Goal: Transaction & Acquisition: Purchase product/service

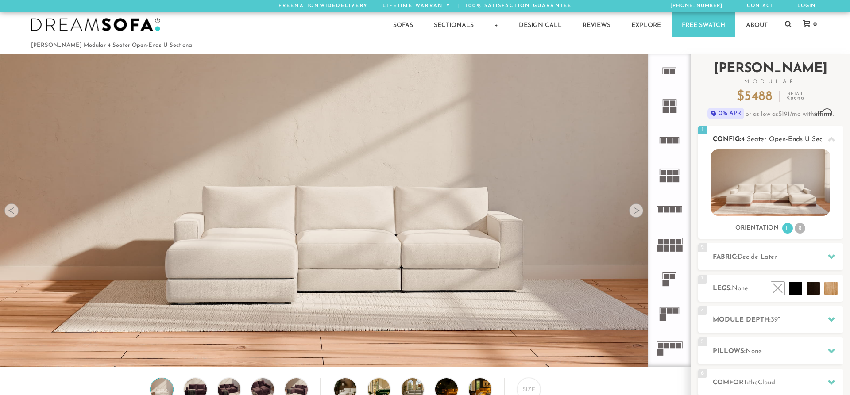
click at [802, 231] on div "Sofas L Sectionals U Sectionals" at bounding box center [770, 191] width 145 height 85
click at [802, 231] on li "R" at bounding box center [799, 228] width 11 height 11
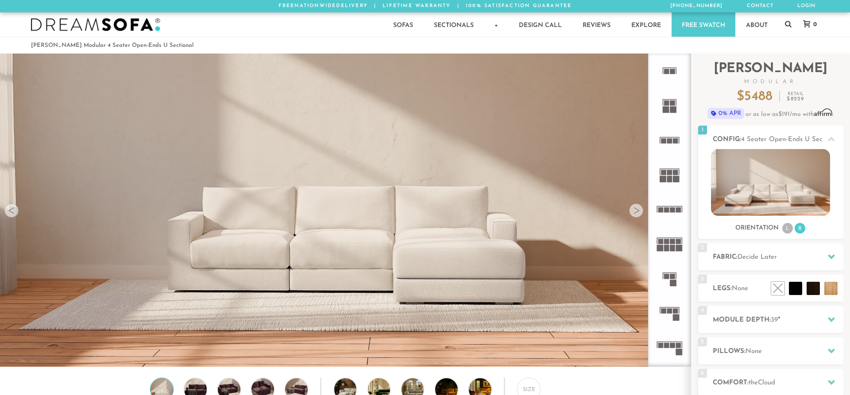
click at [672, 345] on rect at bounding box center [671, 345] width 5 height 5
click at [635, 213] on div at bounding box center [636, 211] width 14 height 14
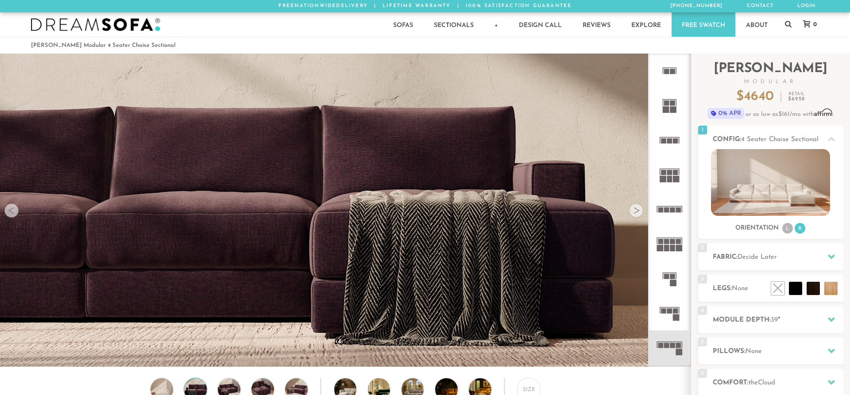
click at [635, 213] on div at bounding box center [636, 211] width 14 height 14
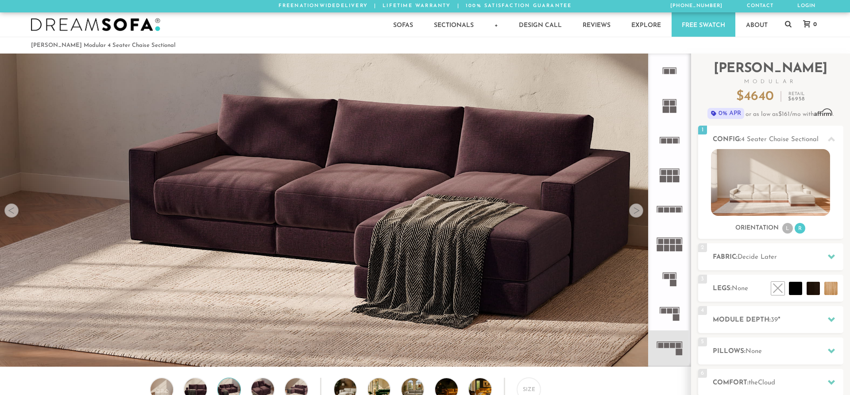
click at [635, 213] on div at bounding box center [636, 211] width 14 height 14
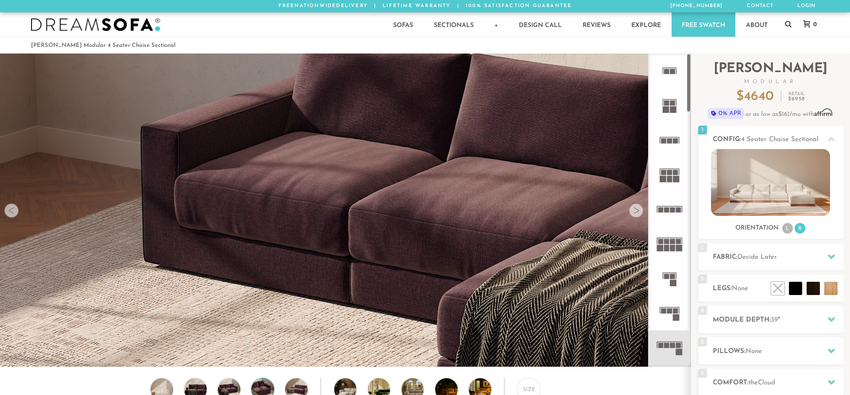
click at [677, 243] on rect at bounding box center [678, 241] width 5 height 5
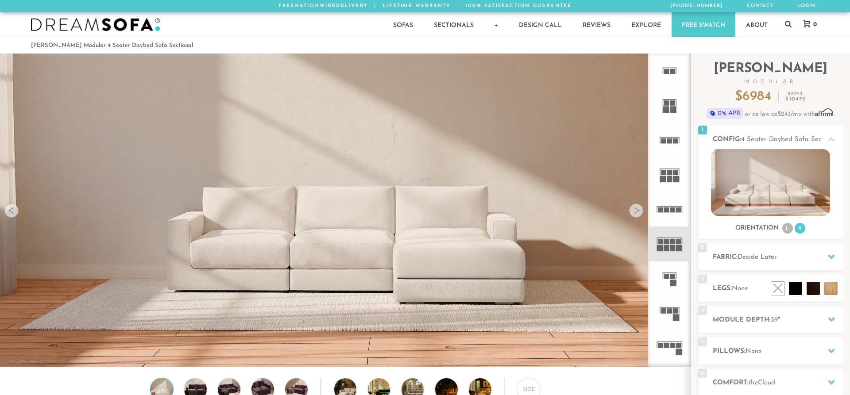
click at [677, 243] on rect at bounding box center [678, 241] width 5 height 5
click at [665, 353] on icon at bounding box center [669, 348] width 35 height 35
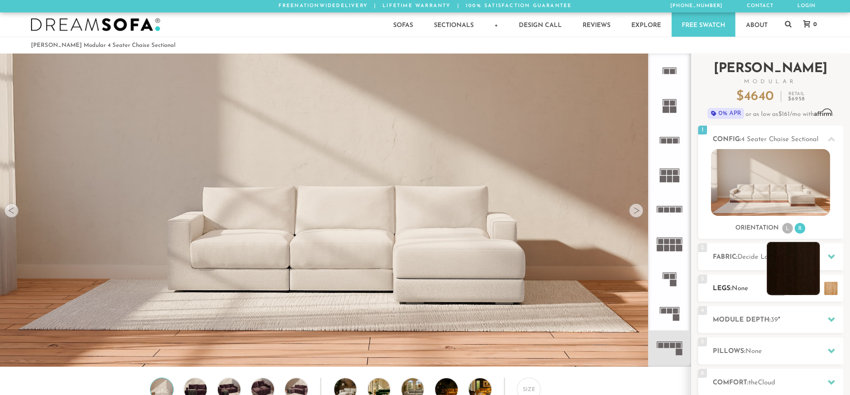
click at [812, 288] on li at bounding box center [792, 268] width 53 height 53
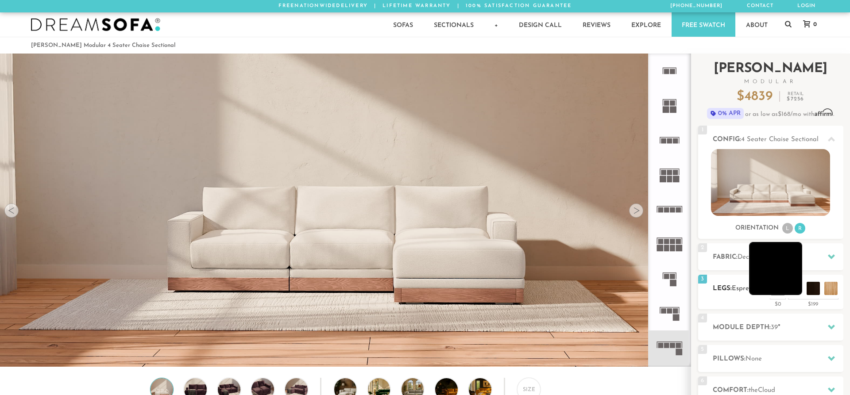
click at [797, 291] on li at bounding box center [775, 268] width 53 height 53
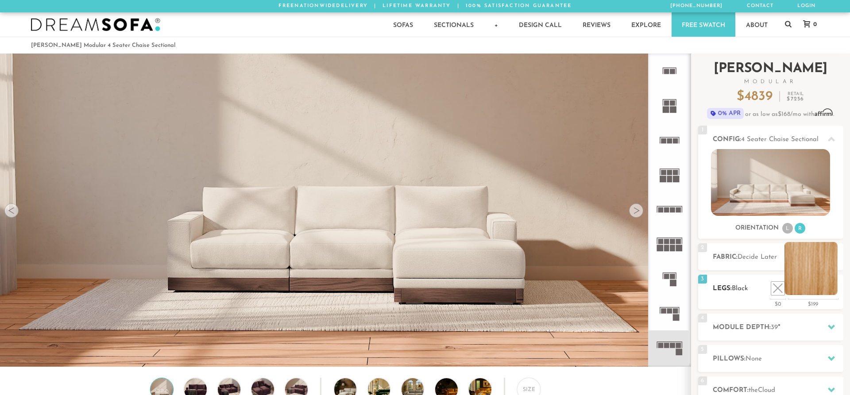
click at [833, 287] on li at bounding box center [810, 268] width 53 height 53
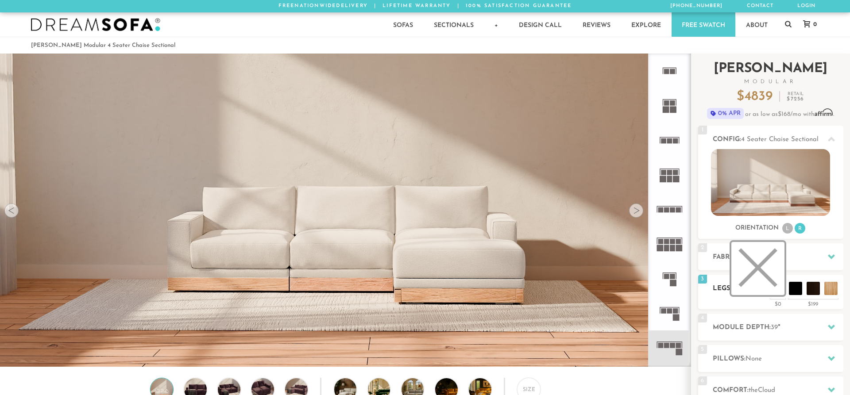
click at [777, 288] on li at bounding box center [757, 268] width 53 height 53
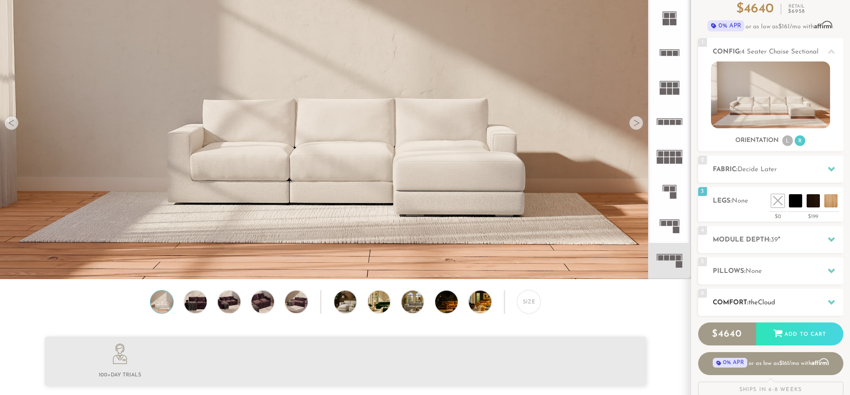
scroll to position [90, 0]
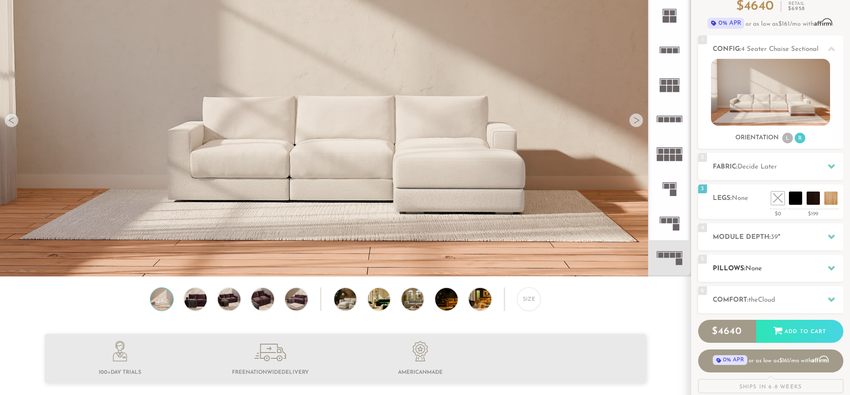
click at [793, 271] on h2 "Pillows: None" at bounding box center [777, 269] width 131 height 10
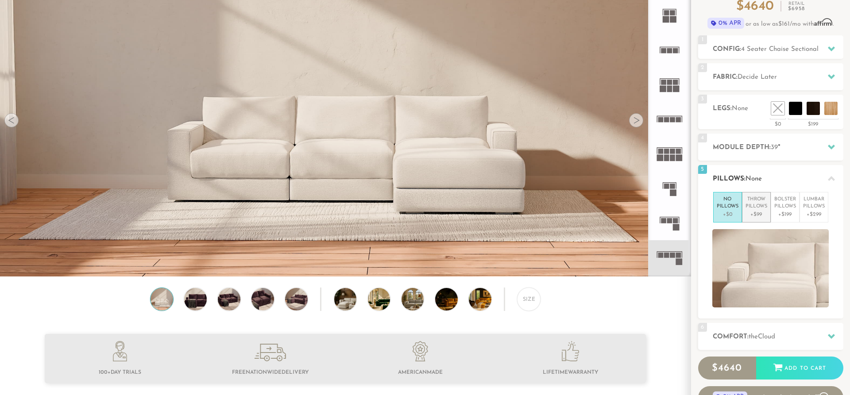
click at [757, 218] on p "+$99" at bounding box center [756, 215] width 22 height 8
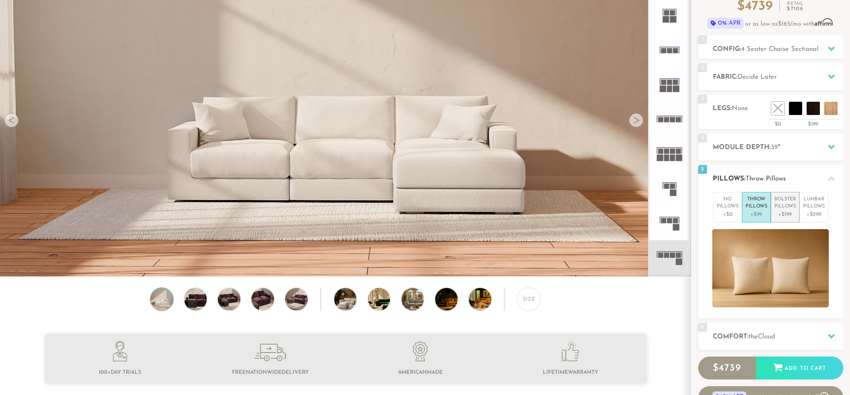
click at [785, 218] on p "+$199" at bounding box center [785, 215] width 22 height 8
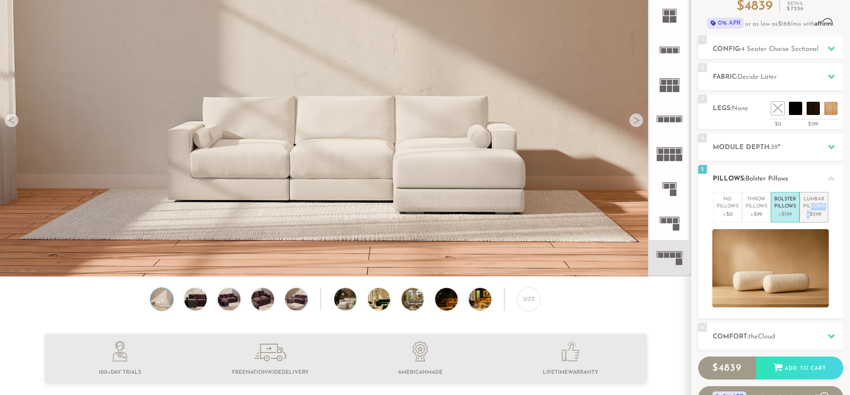
click at [809, 210] on li "[MEDICAL_DATA] Pillows +$299" at bounding box center [813, 207] width 29 height 31
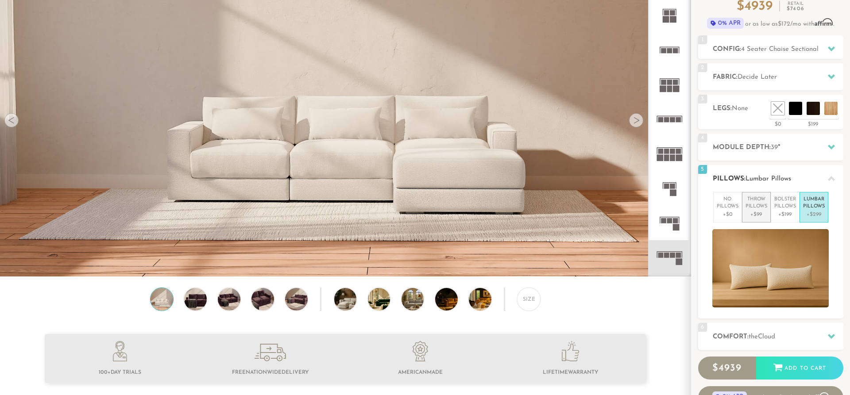
click at [755, 214] on p "+$99" at bounding box center [756, 215] width 22 height 8
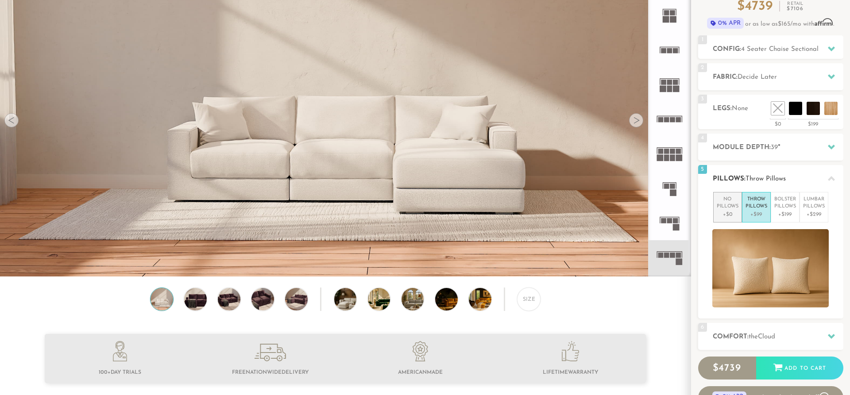
click at [731, 213] on p "+$0" at bounding box center [727, 215] width 22 height 8
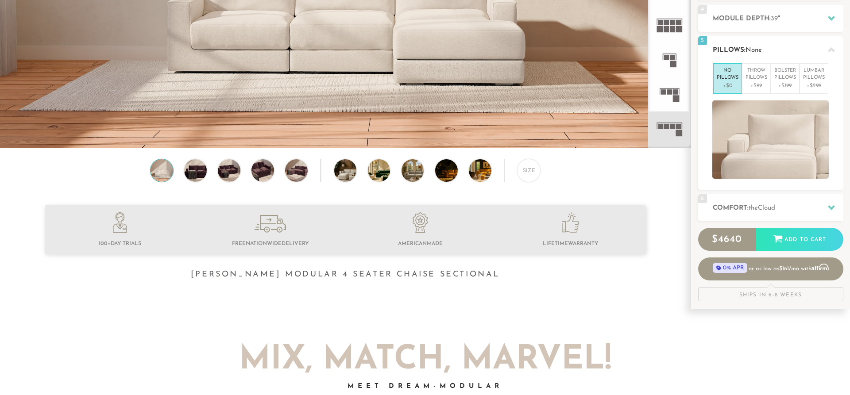
scroll to position [226, 0]
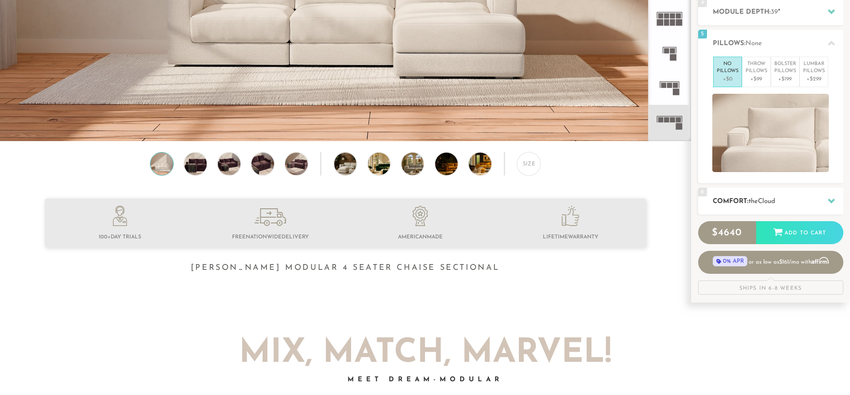
click at [755, 200] on span "the" at bounding box center [752, 201] width 9 height 7
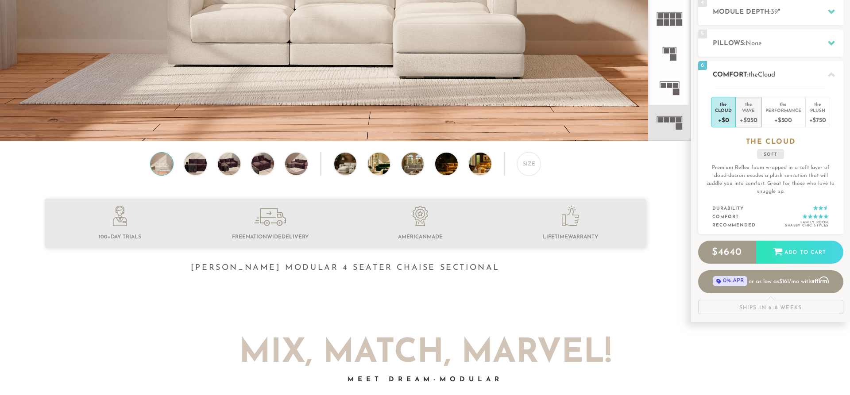
click at [751, 118] on div "+$250" at bounding box center [747, 119] width 17 height 13
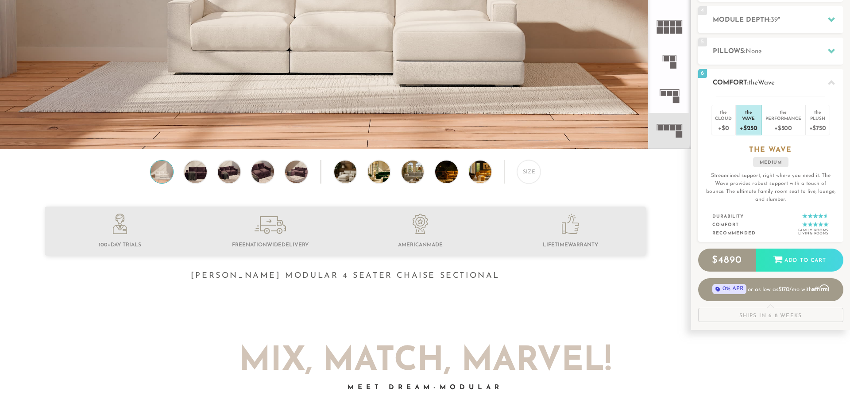
scroll to position [181, 0]
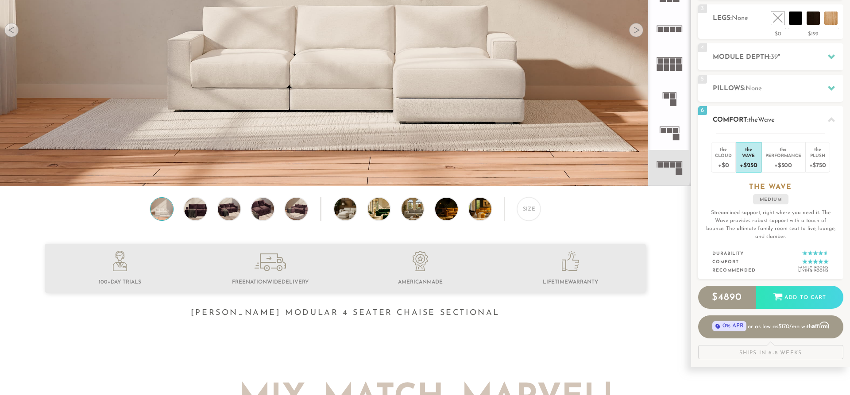
click at [725, 161] on div "+$0" at bounding box center [723, 164] width 17 height 13
click at [792, 152] on div "Performance" at bounding box center [783, 155] width 36 height 6
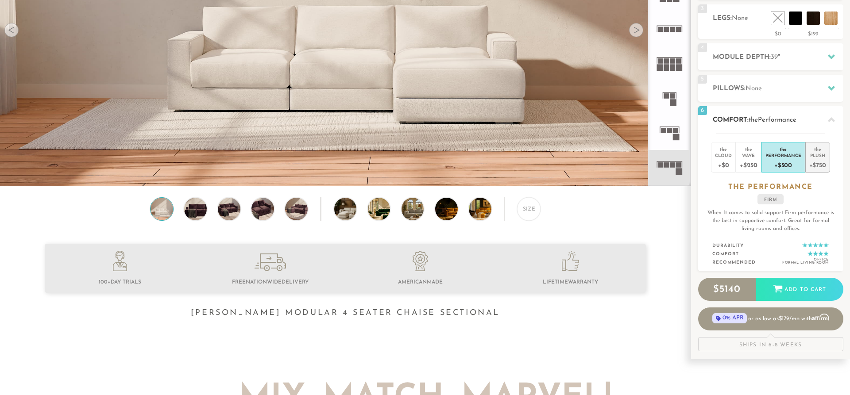
click at [820, 158] on div "Plush" at bounding box center [817, 155] width 17 height 6
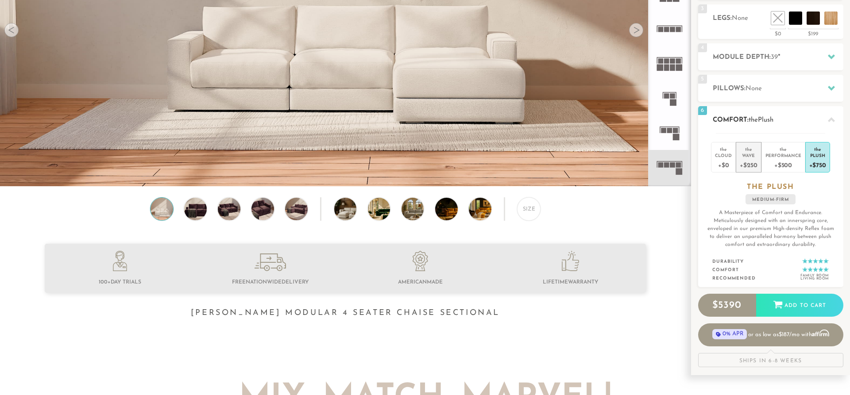
click at [740, 161] on div "+$250" at bounding box center [747, 164] width 17 height 13
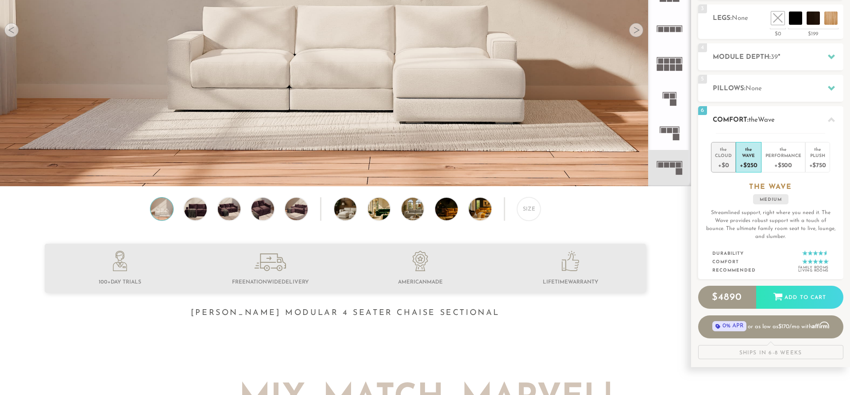
click at [718, 164] on div "+$0" at bounding box center [723, 164] width 17 height 13
click at [782, 164] on div "+$500" at bounding box center [783, 164] width 36 height 13
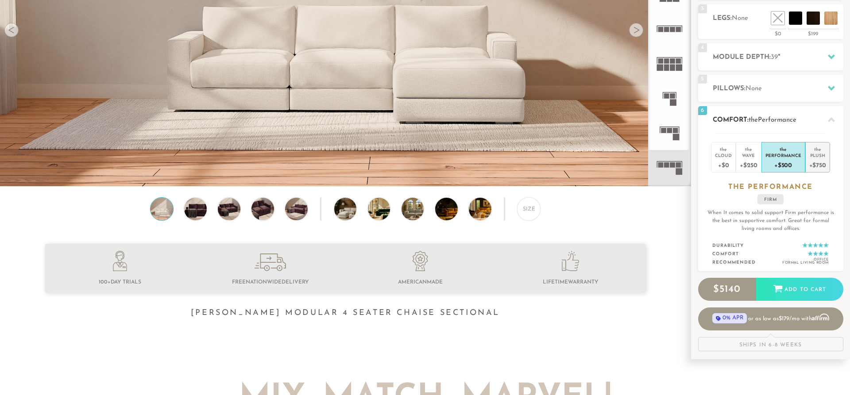
click at [820, 161] on div "+$750" at bounding box center [817, 164] width 17 height 13
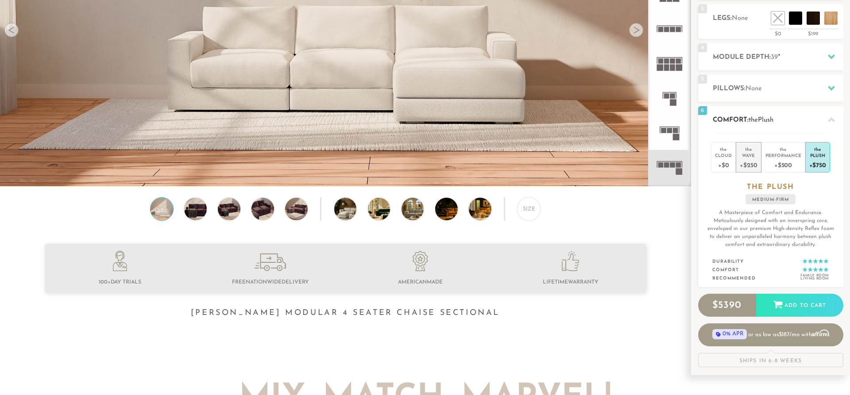
click at [753, 165] on div "+$250" at bounding box center [747, 164] width 17 height 13
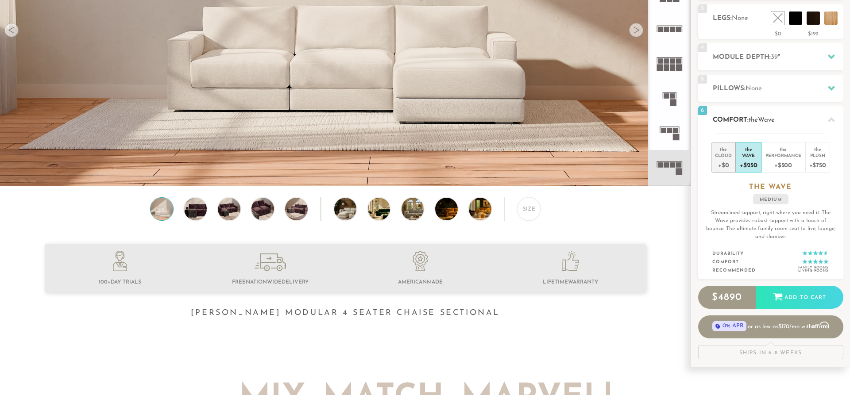
click at [725, 161] on div "+$0" at bounding box center [723, 164] width 17 height 13
click at [749, 159] on div "+$250" at bounding box center [747, 164] width 17 height 13
click at [777, 161] on div "+$500" at bounding box center [783, 164] width 36 height 13
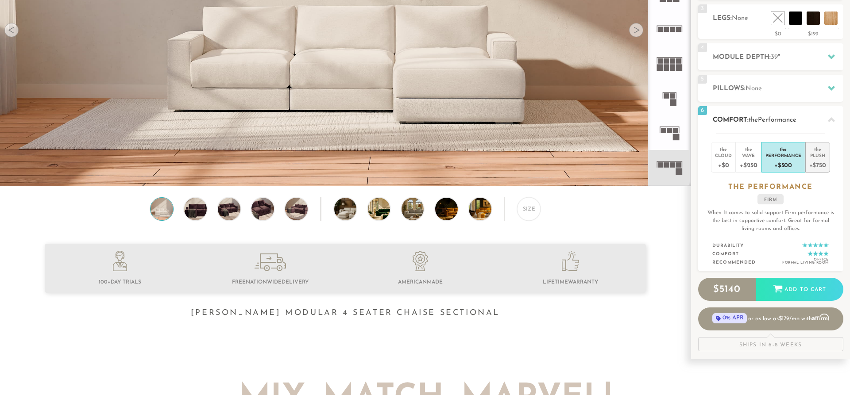
click at [819, 152] on div "the" at bounding box center [817, 147] width 17 height 9
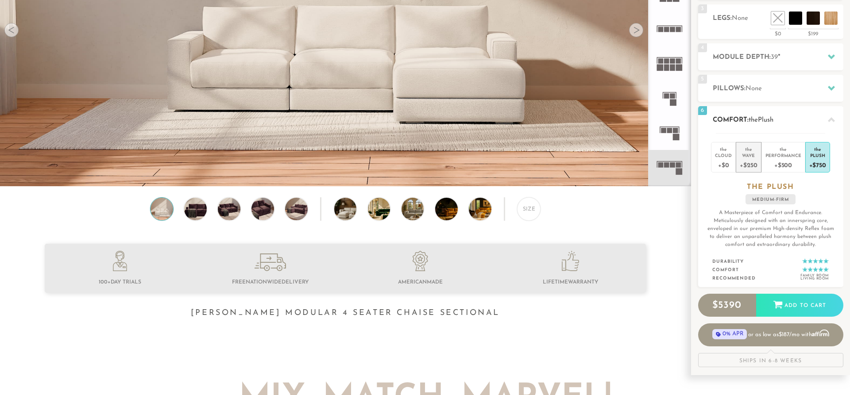
click at [746, 160] on div "+$250" at bounding box center [747, 164] width 17 height 13
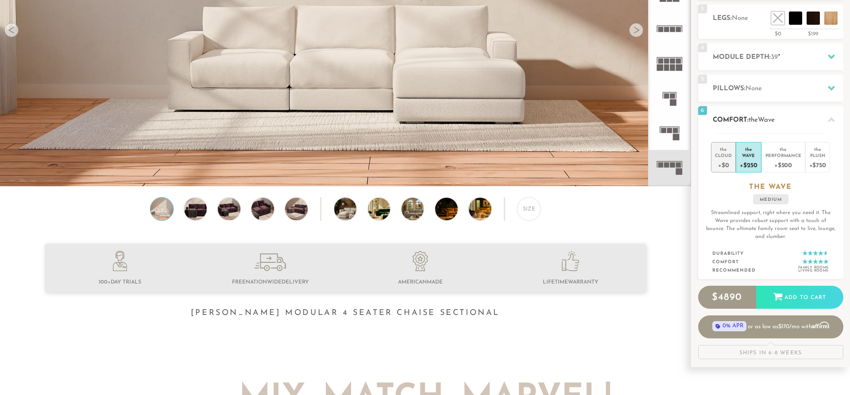
click at [730, 161] on div "+$0" at bounding box center [723, 164] width 17 height 13
click at [743, 160] on div "+$250" at bounding box center [747, 164] width 17 height 13
click at [715, 166] on li "the Cloud +$0" at bounding box center [723, 157] width 25 height 31
click at [762, 154] on li "the Performance +$500" at bounding box center [783, 157] width 44 height 31
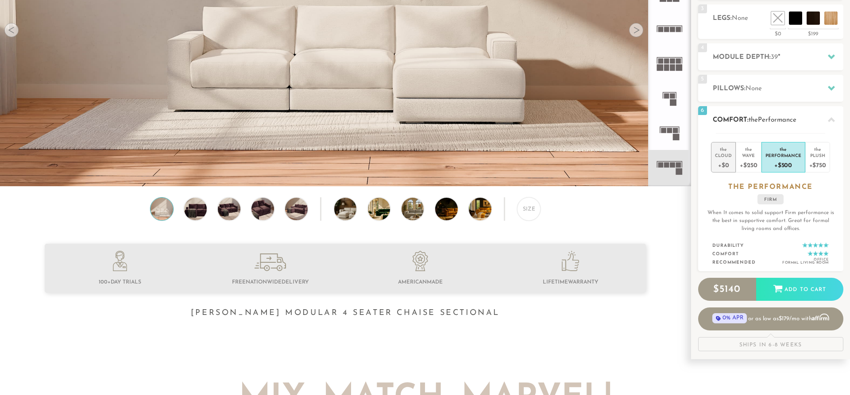
click at [717, 163] on div "+$0" at bounding box center [723, 164] width 17 height 13
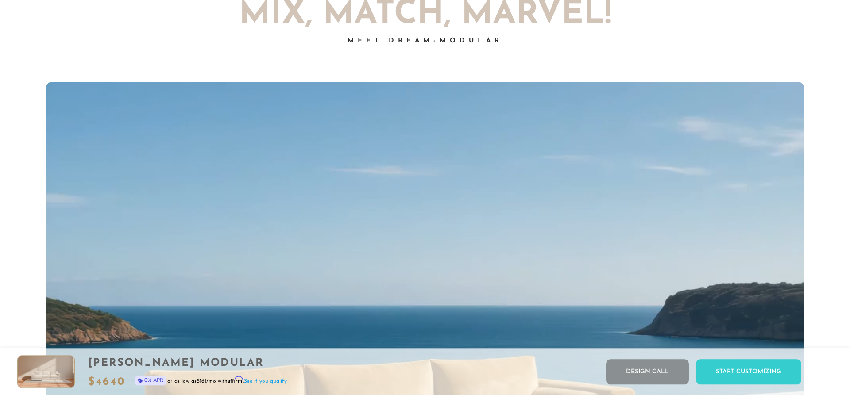
scroll to position [722, 0]
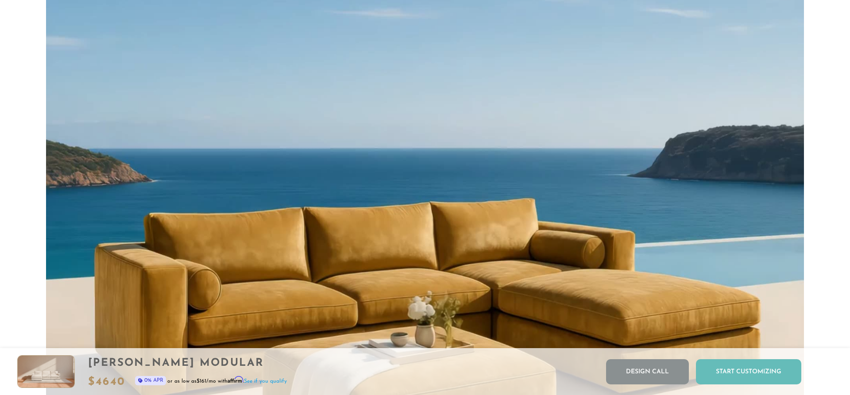
click at [758, 375] on div "Start Customizing" at bounding box center [748, 371] width 105 height 25
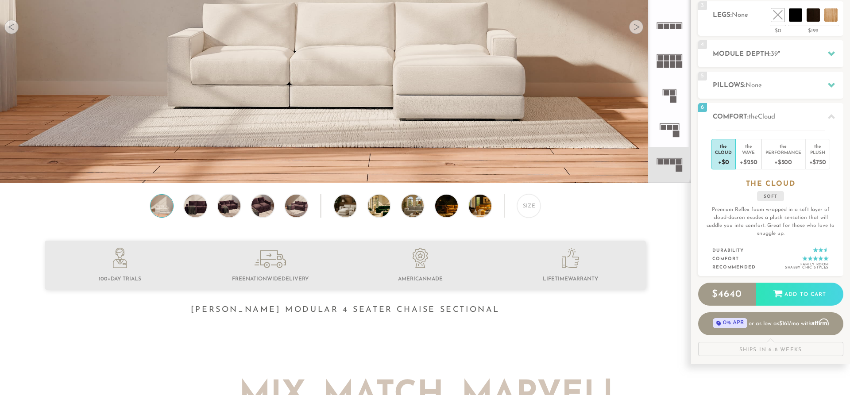
scroll to position [0, 0]
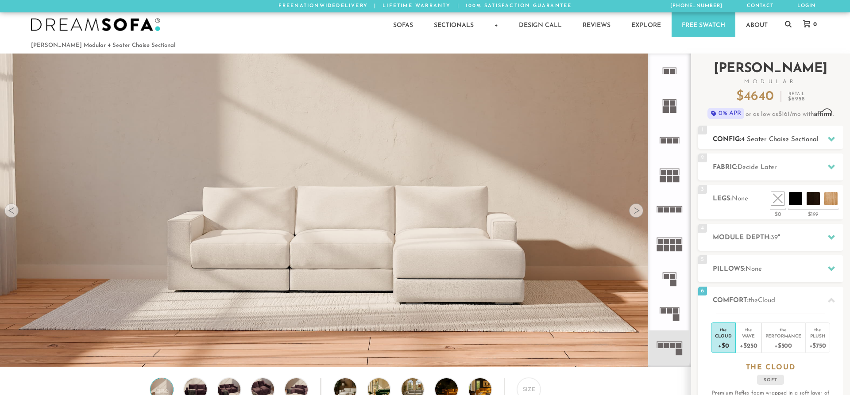
click at [830, 137] on icon at bounding box center [830, 138] width 7 height 7
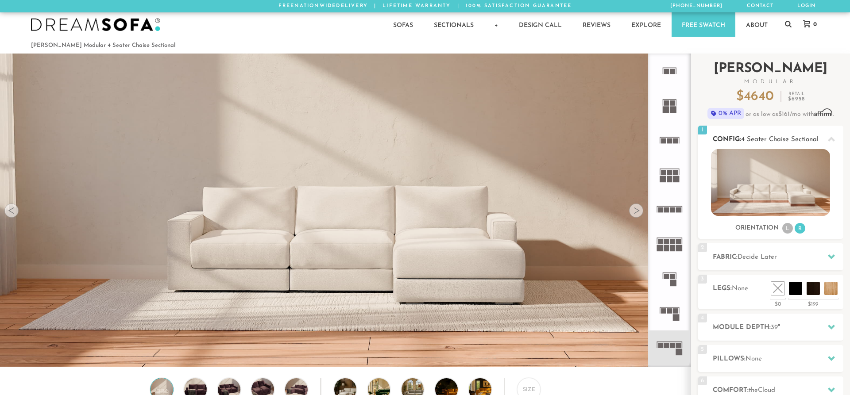
click at [831, 138] on icon at bounding box center [830, 139] width 7 height 5
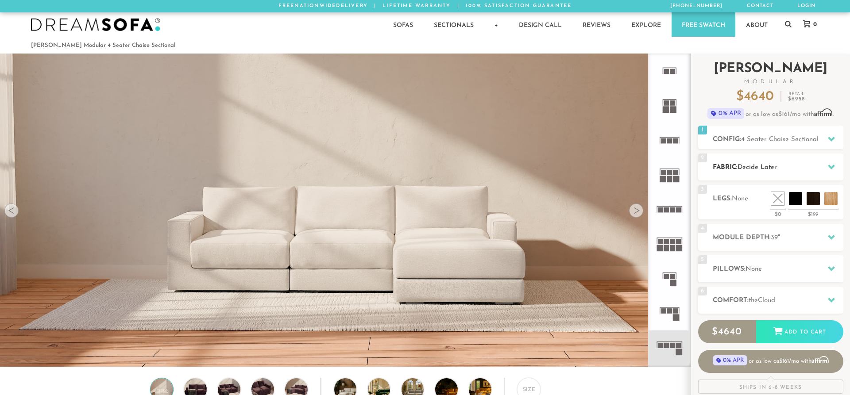
click at [831, 166] on icon at bounding box center [830, 167] width 7 height 5
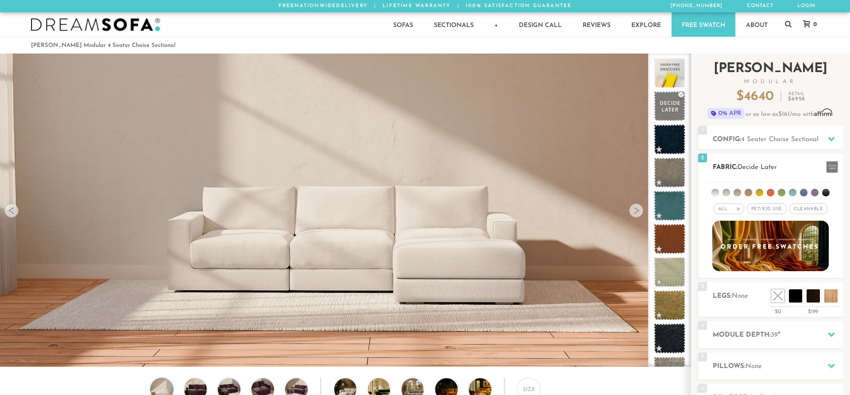
click at [791, 192] on li at bounding box center [792, 193] width 8 height 8
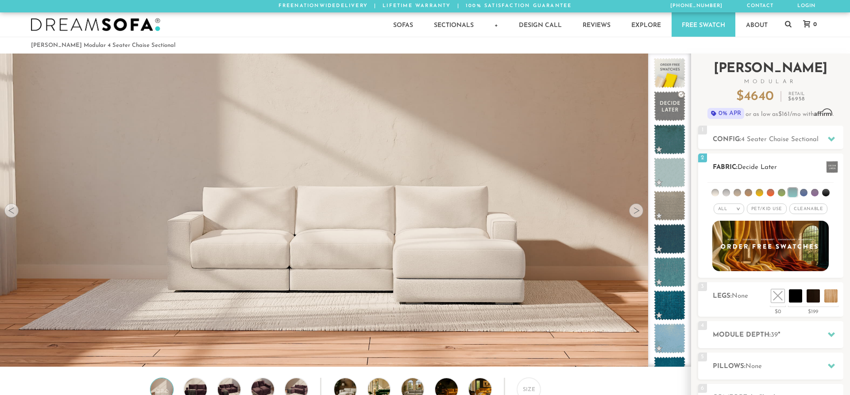
click at [747, 193] on li at bounding box center [748, 193] width 8 height 8
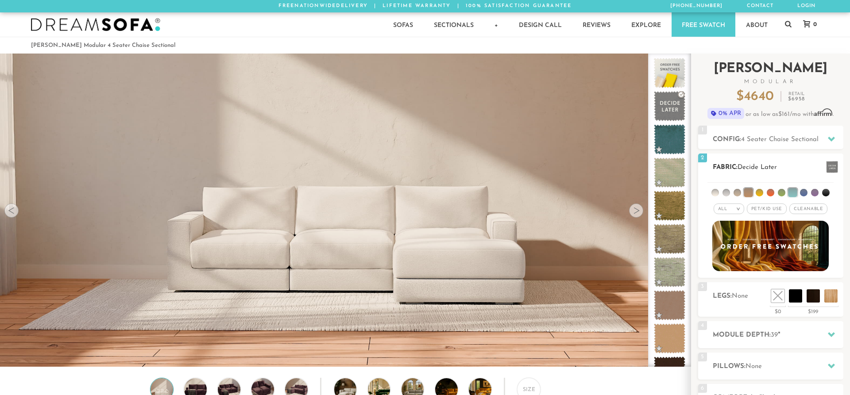
drag, startPoint x: 735, startPoint y: 192, endPoint x: 731, endPoint y: 194, distance: 4.8
click at [735, 192] on li at bounding box center [737, 193] width 8 height 8
click at [723, 194] on li at bounding box center [726, 193] width 8 height 8
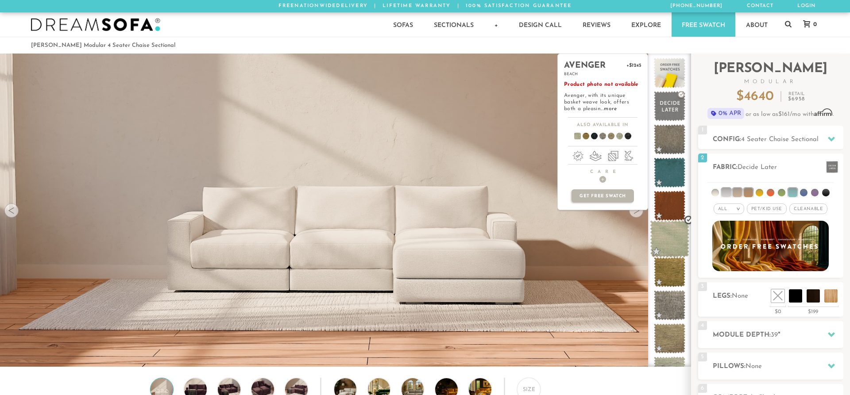
drag, startPoint x: 668, startPoint y: 232, endPoint x: 667, endPoint y: 240, distance: 8.5
click at [667, 233] on span at bounding box center [669, 239] width 39 height 38
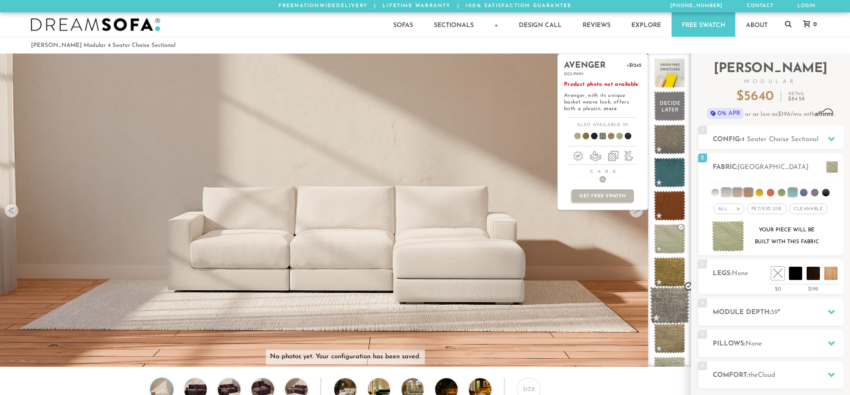
click at [664, 303] on span at bounding box center [669, 306] width 39 height 38
